Goal: Task Accomplishment & Management: Use online tool/utility

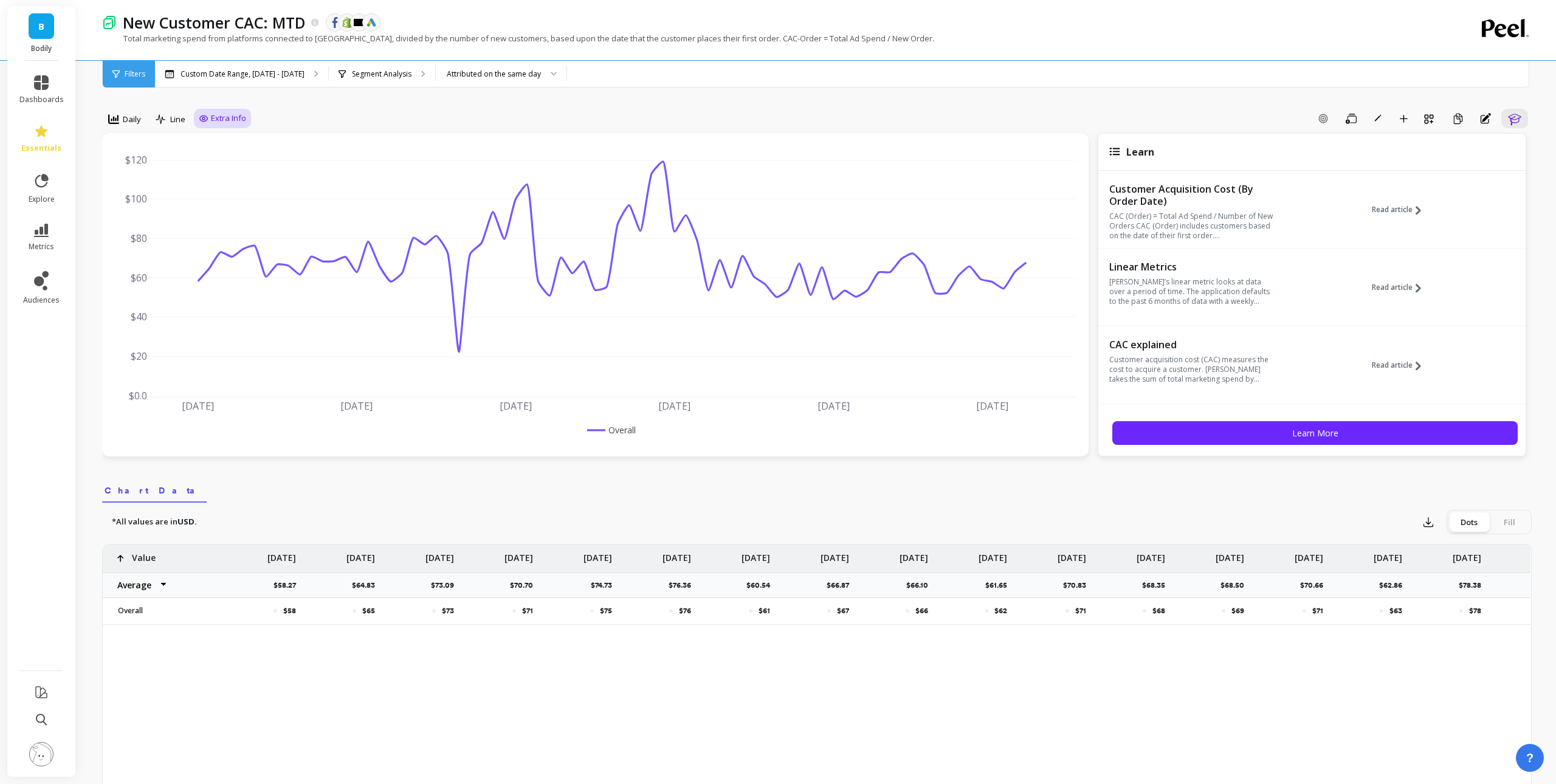
click at [236, 119] on span "Extra Info" at bounding box center [229, 119] width 35 height 12
click at [235, 185] on input "Values" at bounding box center [225, 190] width 43 height 12
checkbox input "true"
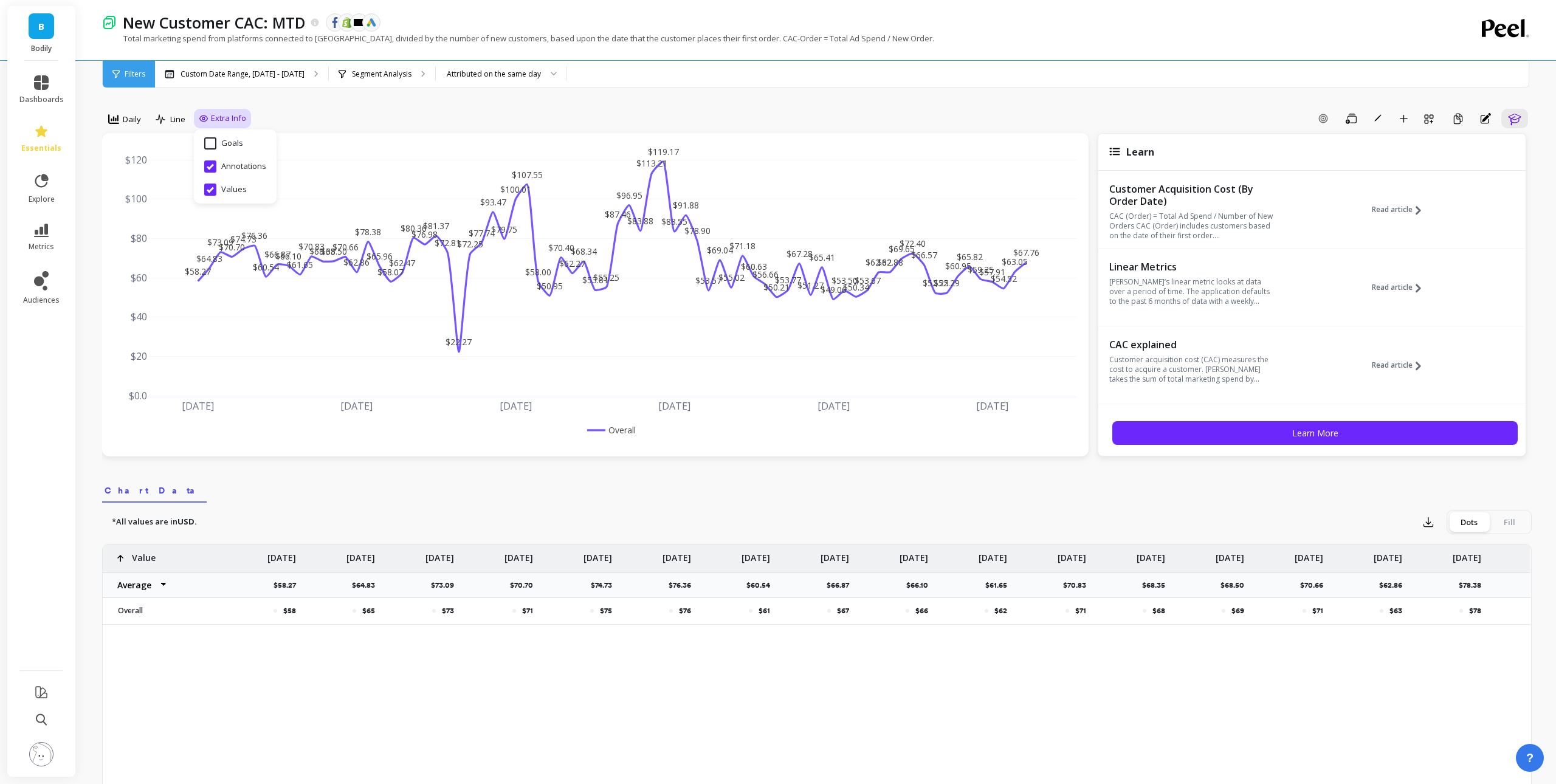
click at [863, 110] on div "Add Goal Save Rename Add to Dashboard Create a Copy Annotations Learn" at bounding box center [891, 119] width 1281 height 19
click at [888, 109] on div "Add Goal Save Rename Add to Dashboard Create a Copy Annotations Learn" at bounding box center [891, 119] width 1281 height 19
click at [892, 105] on div "Daily Line Extra Info Add Goal Save Rename Add to Dashboard Create a Copy Annot…" at bounding box center [817, 696] width 1430 height 1296
